Goal: Use online tool/utility: Utilize a website feature to perform a specific function

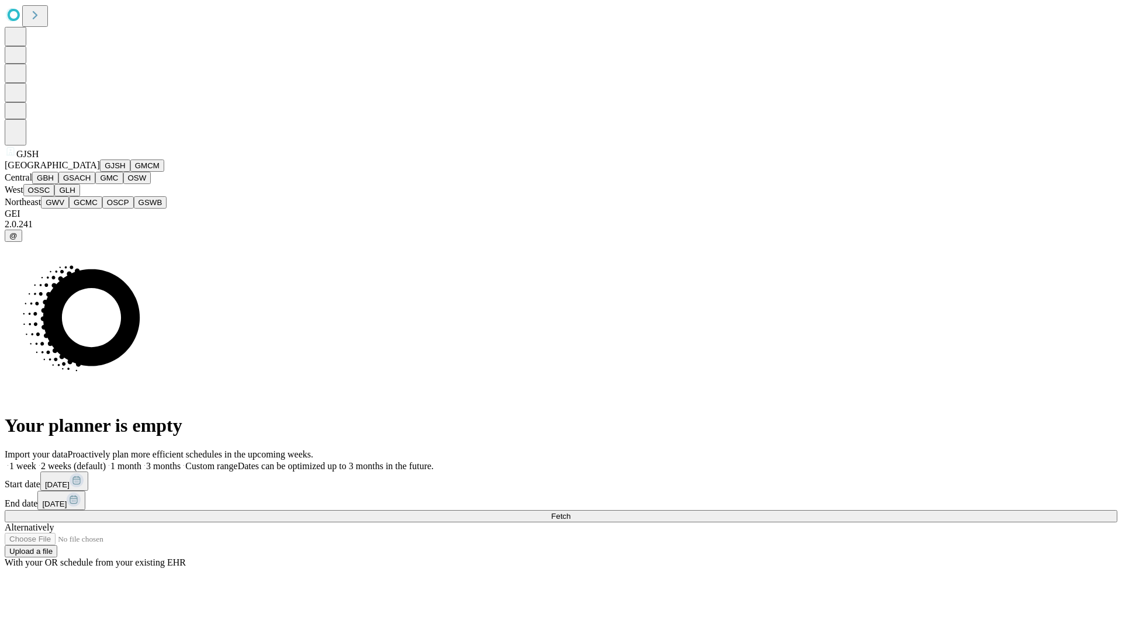
click at [100, 172] on button "GJSH" at bounding box center [115, 166] width 30 height 12
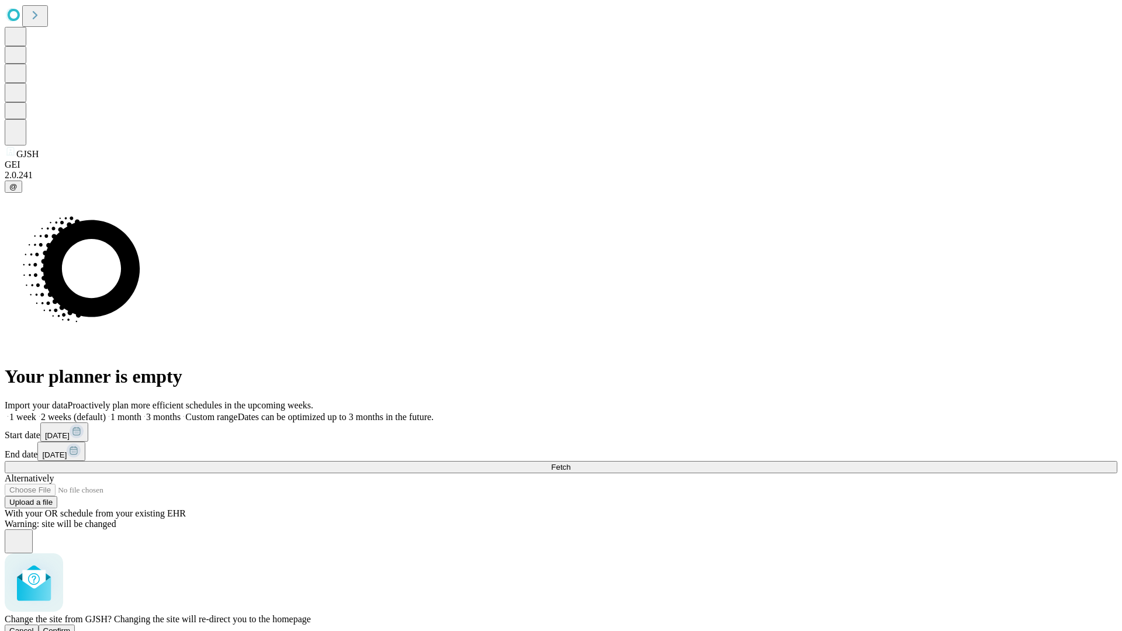
click at [71, 627] on span "Confirm" at bounding box center [56, 631] width 27 height 9
click at [36, 412] on label "1 week" at bounding box center [21, 417] width 32 height 10
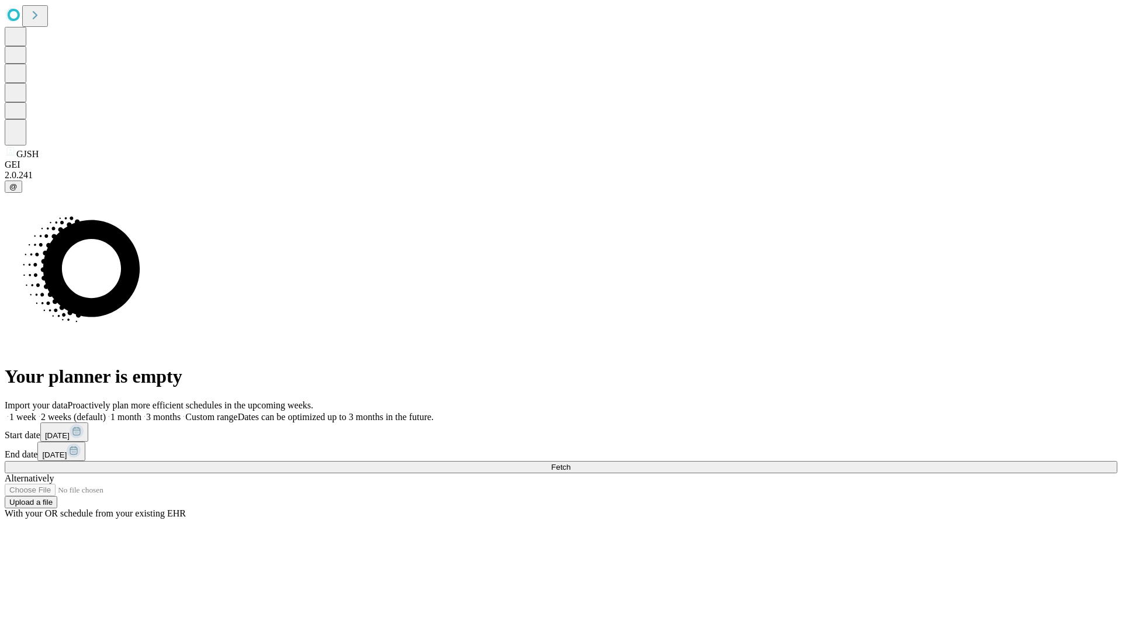
click at [571, 463] on span "Fetch" at bounding box center [560, 467] width 19 height 9
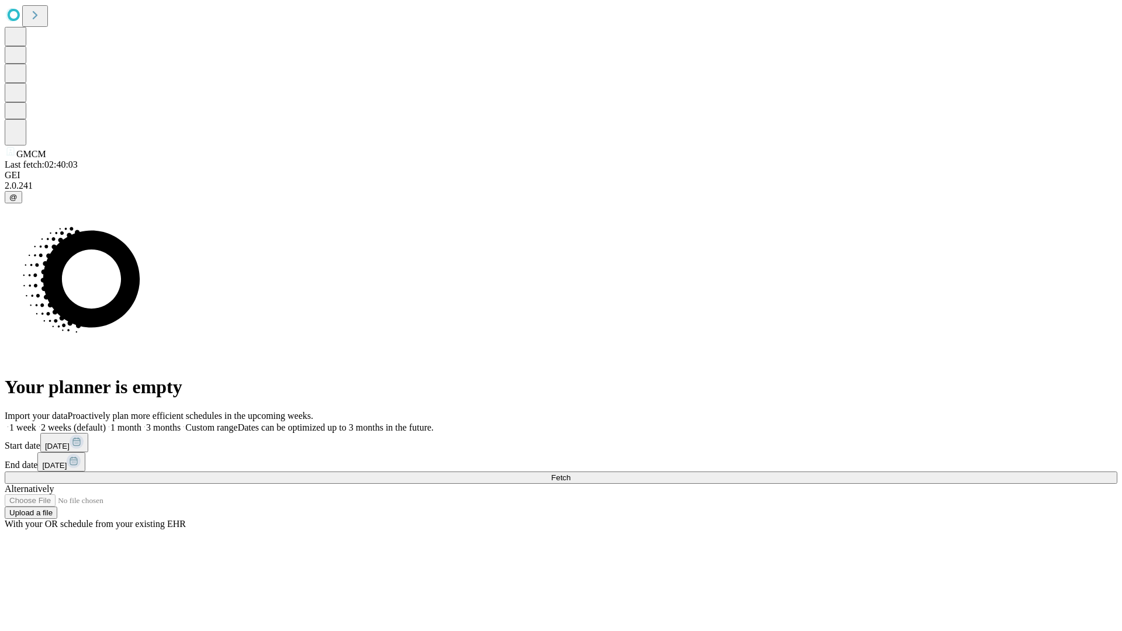
click at [36, 423] on label "1 week" at bounding box center [21, 428] width 32 height 10
click at [571, 474] on span "Fetch" at bounding box center [560, 478] width 19 height 9
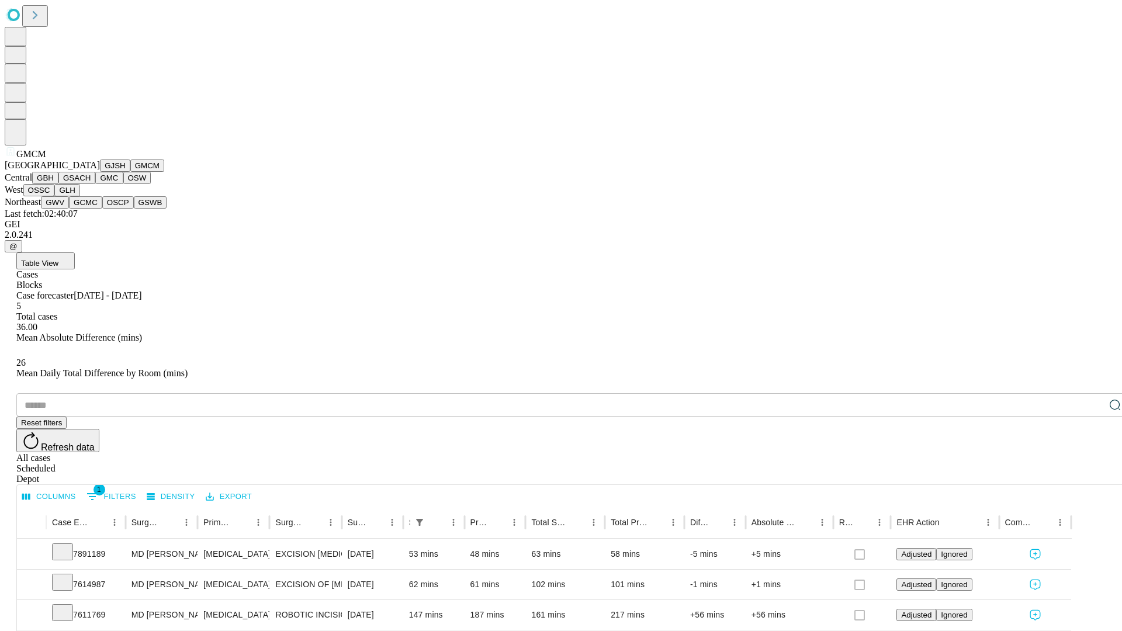
click at [58, 184] on button "GBH" at bounding box center [45, 178] width 26 height 12
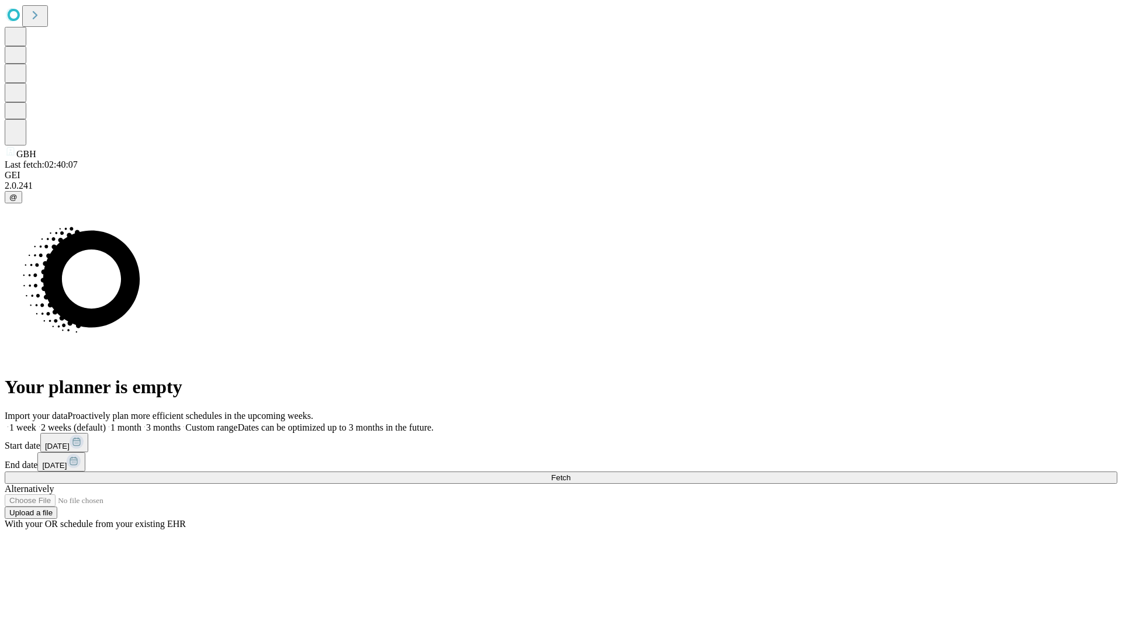
click at [36, 423] on label "1 week" at bounding box center [21, 428] width 32 height 10
click at [571, 474] on span "Fetch" at bounding box center [560, 478] width 19 height 9
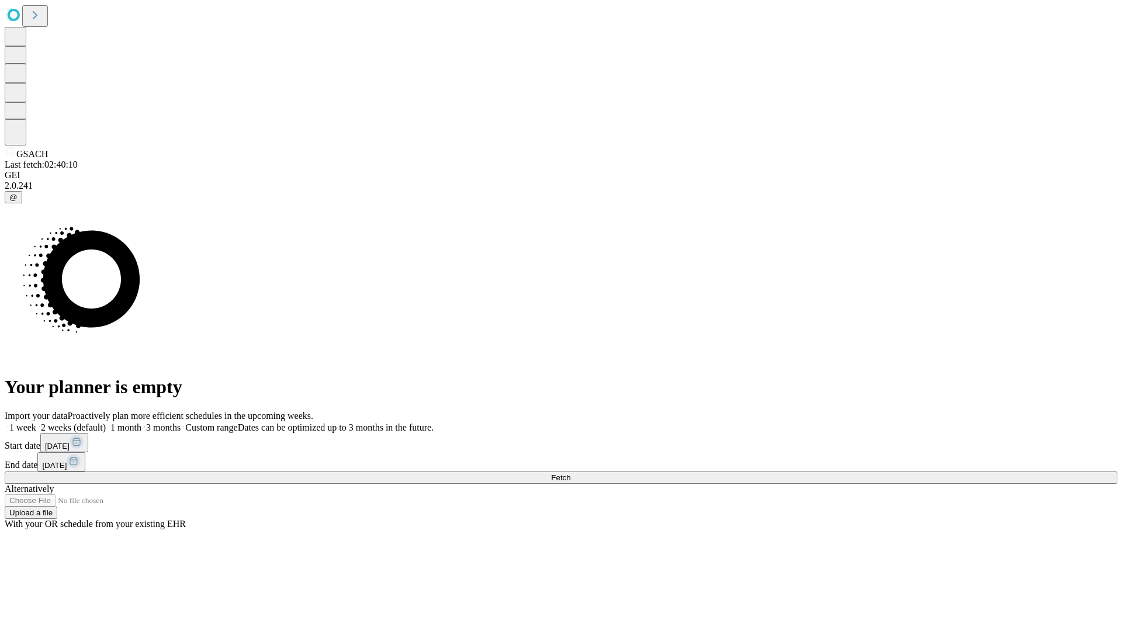
click at [36, 423] on label "1 week" at bounding box center [21, 428] width 32 height 10
click at [571, 474] on span "Fetch" at bounding box center [560, 478] width 19 height 9
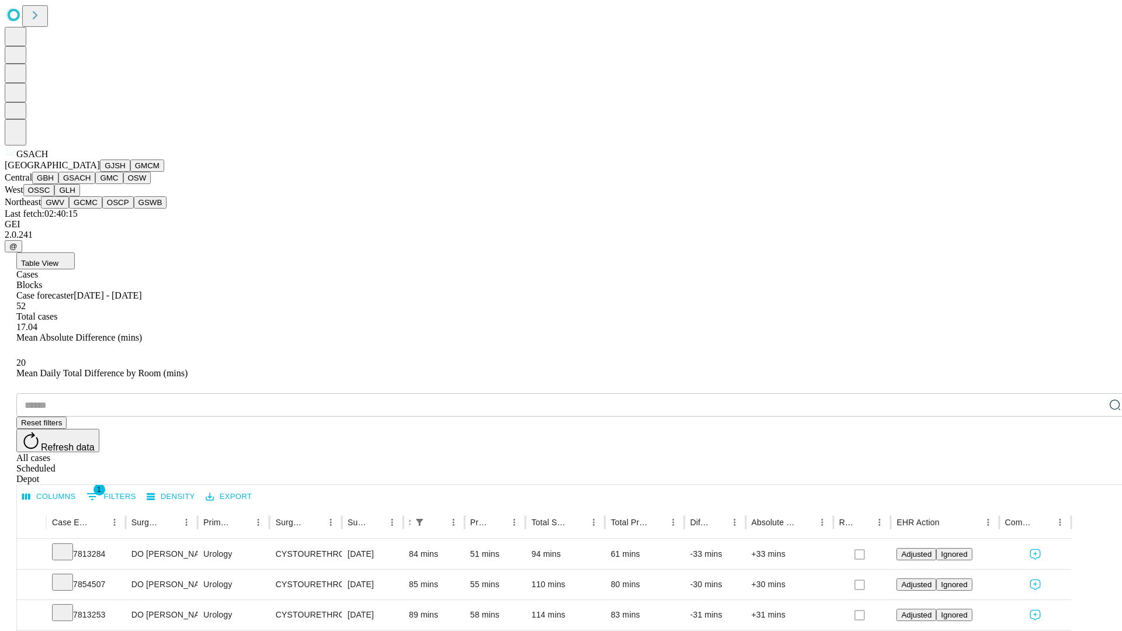
click at [95, 184] on button "GMC" at bounding box center [108, 178] width 27 height 12
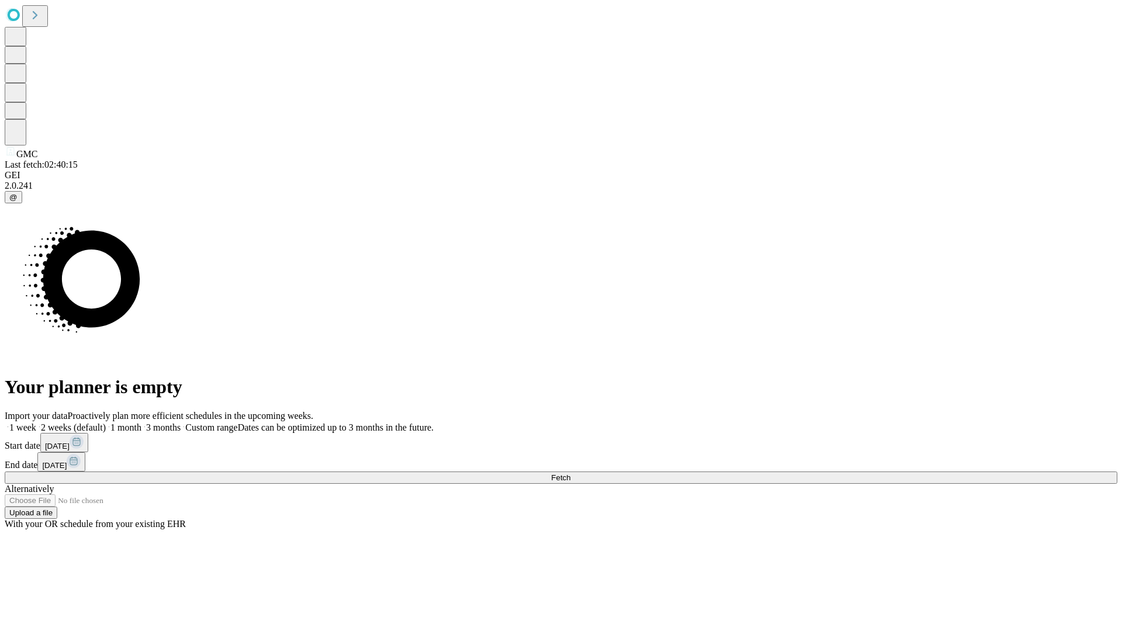
click at [36, 423] on label "1 week" at bounding box center [21, 428] width 32 height 10
click at [571, 474] on span "Fetch" at bounding box center [560, 478] width 19 height 9
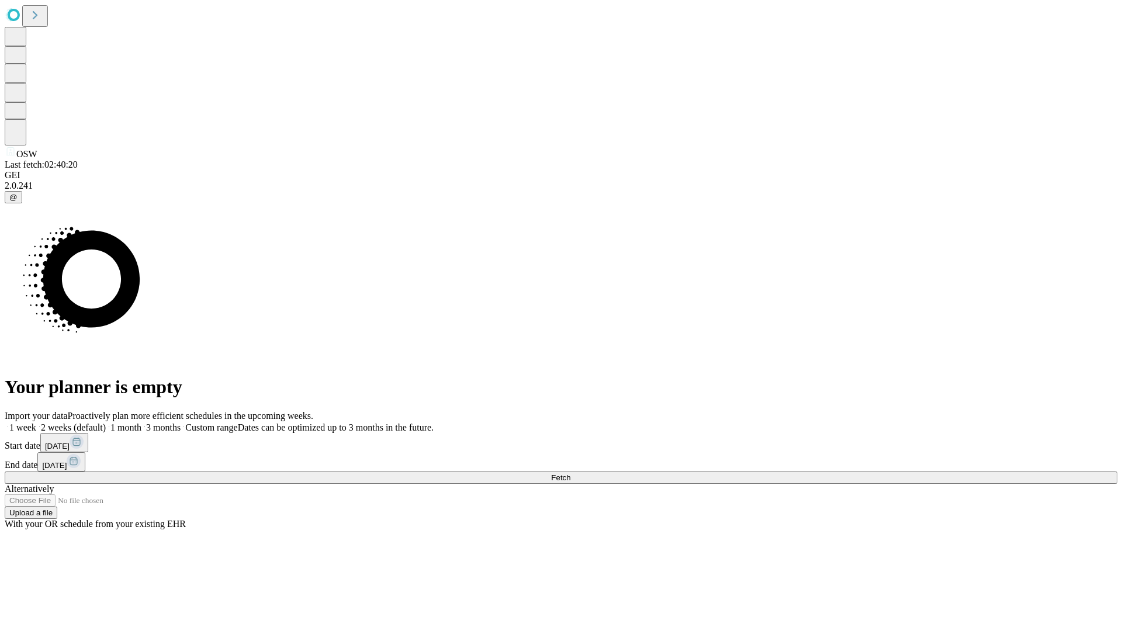
click at [36, 423] on label "1 week" at bounding box center [21, 428] width 32 height 10
click at [571, 474] on span "Fetch" at bounding box center [560, 478] width 19 height 9
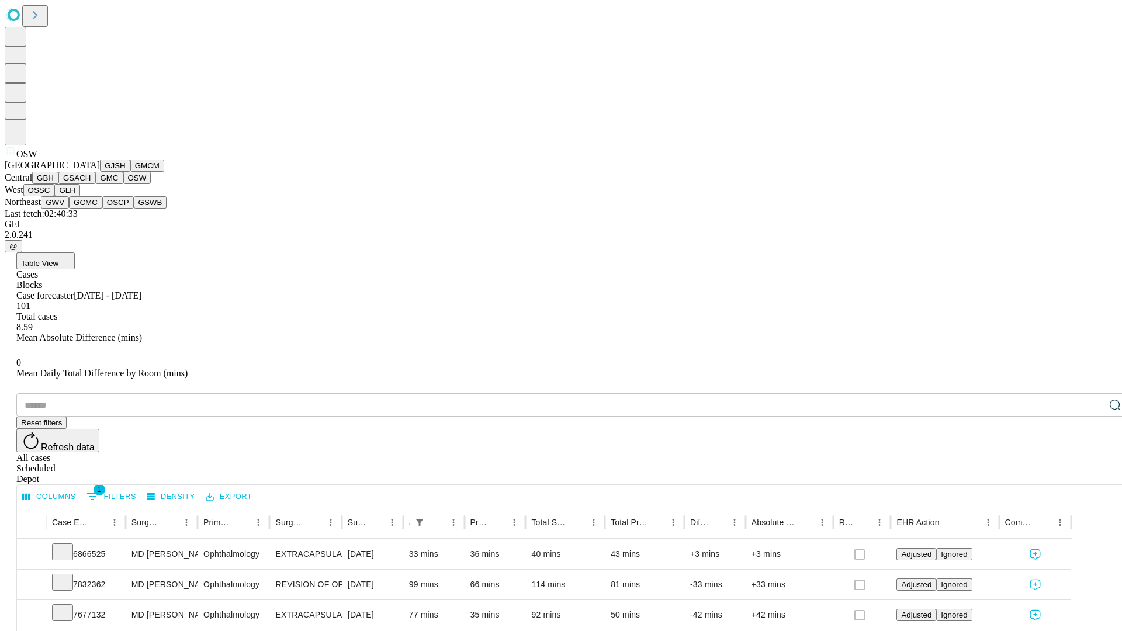
click at [55, 196] on button "OSSC" at bounding box center [39, 190] width 32 height 12
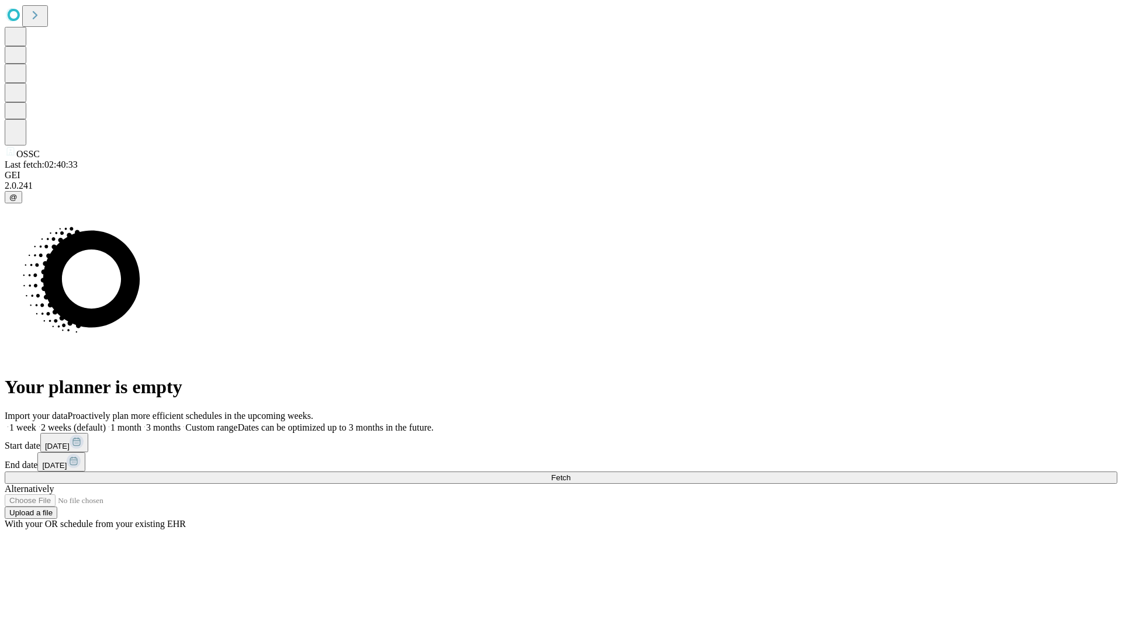
click at [36, 423] on label "1 week" at bounding box center [21, 428] width 32 height 10
click at [571, 474] on span "Fetch" at bounding box center [560, 478] width 19 height 9
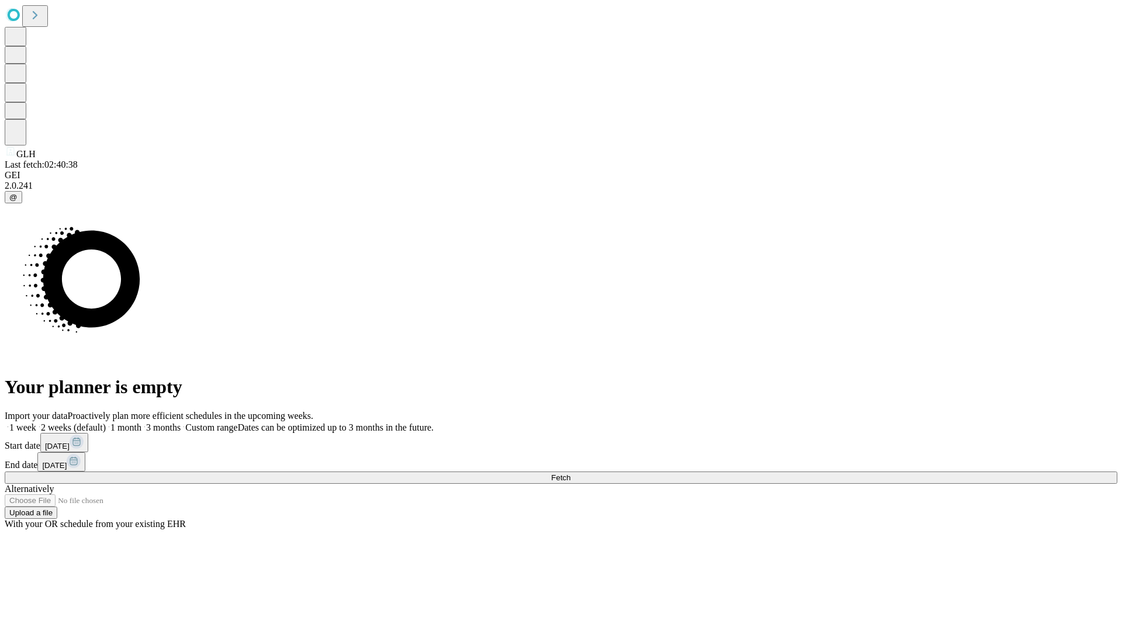
click at [36, 423] on label "1 week" at bounding box center [21, 428] width 32 height 10
click at [571, 474] on span "Fetch" at bounding box center [560, 478] width 19 height 9
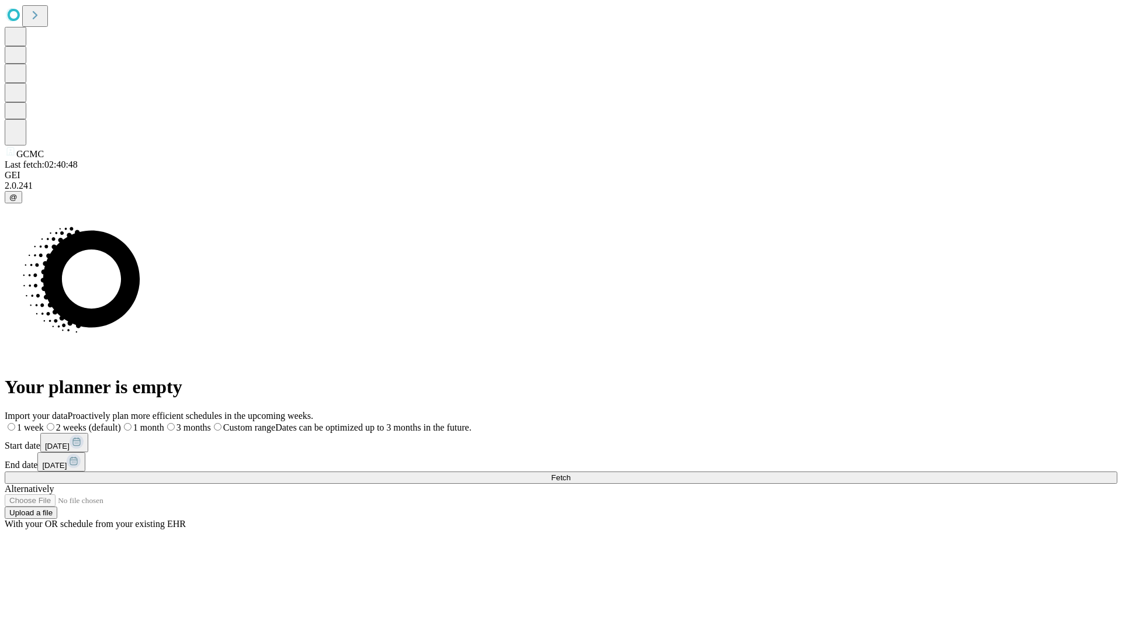
click at [44, 423] on label "1 week" at bounding box center [24, 428] width 39 height 10
click at [571, 474] on span "Fetch" at bounding box center [560, 478] width 19 height 9
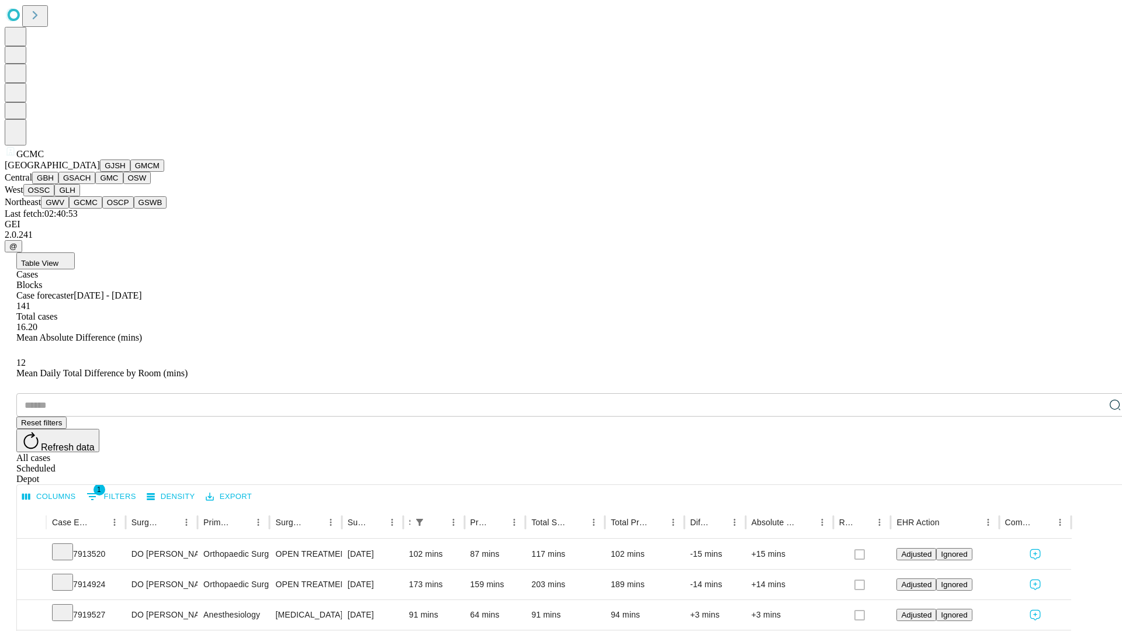
click at [102, 209] on button "OSCP" at bounding box center [118, 202] width 32 height 12
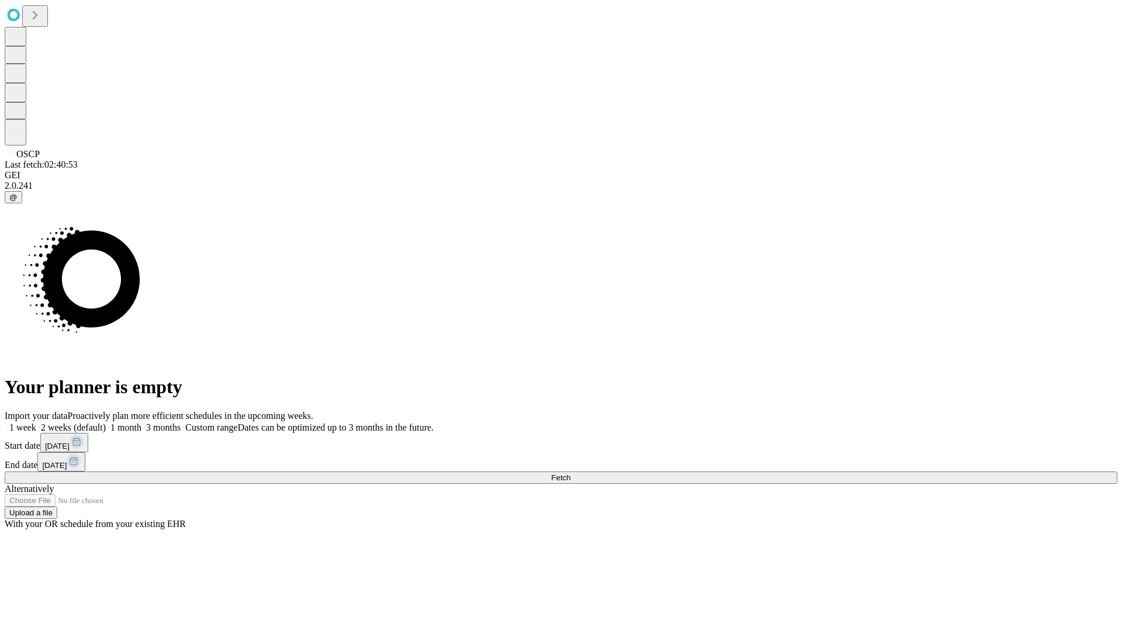
click at [36, 423] on label "1 week" at bounding box center [21, 428] width 32 height 10
click at [571, 474] on span "Fetch" at bounding box center [560, 478] width 19 height 9
